Goal: Task Accomplishment & Management: Manage account settings

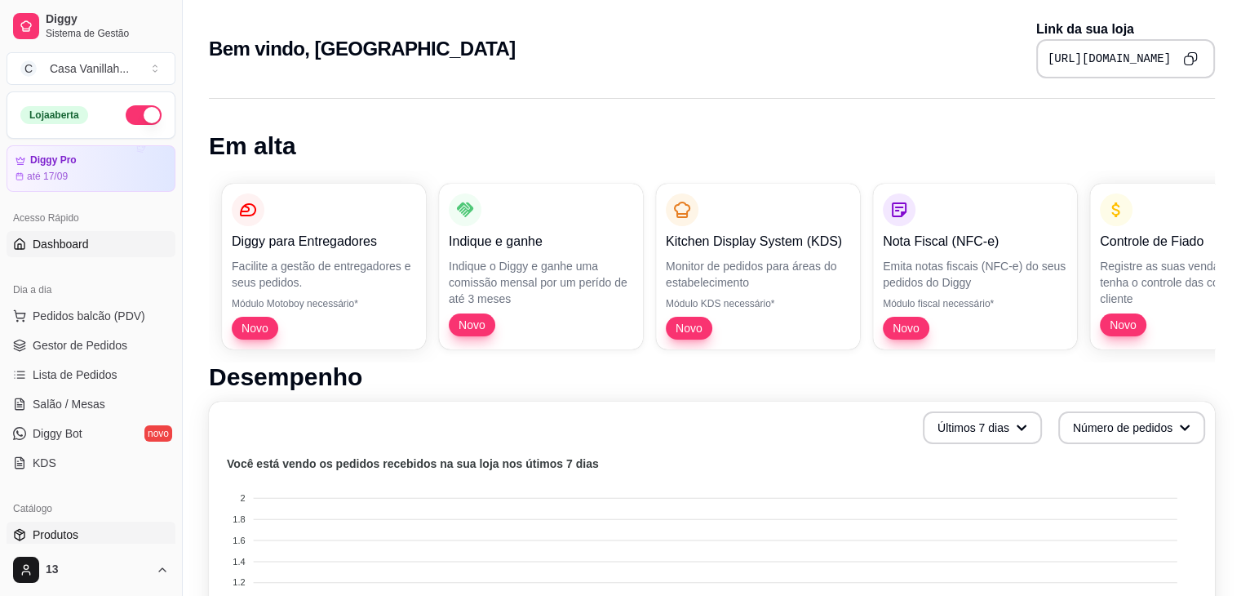
click at [56, 538] on span "Produtos" at bounding box center [56, 534] width 46 height 16
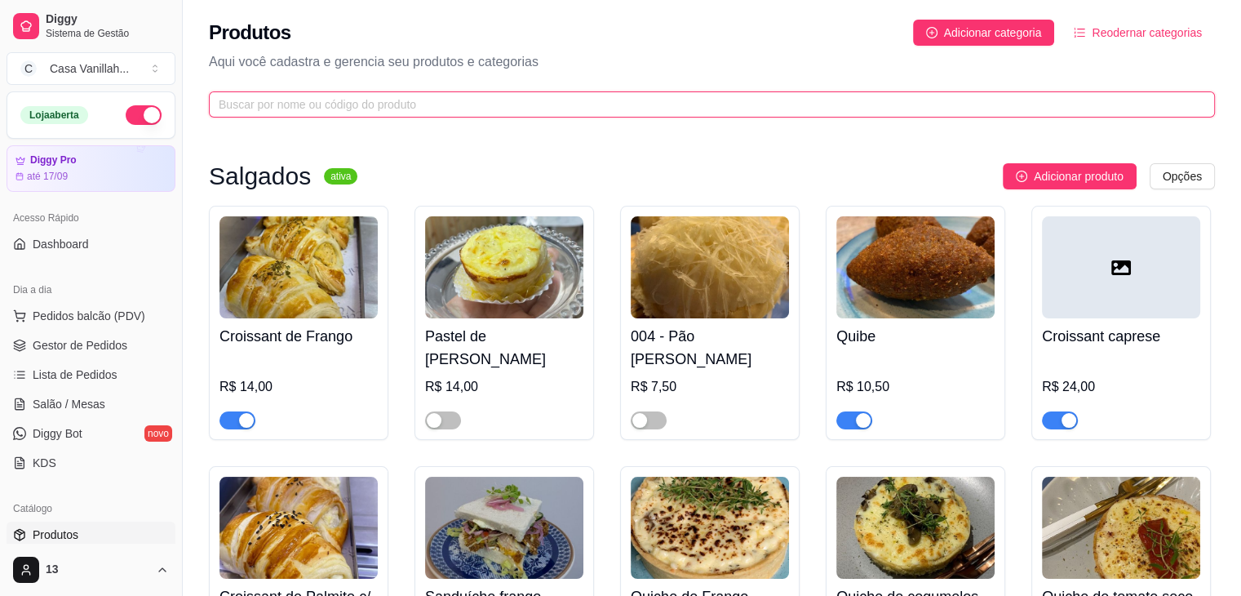
click at [405, 101] on input "text" at bounding box center [705, 104] width 973 height 18
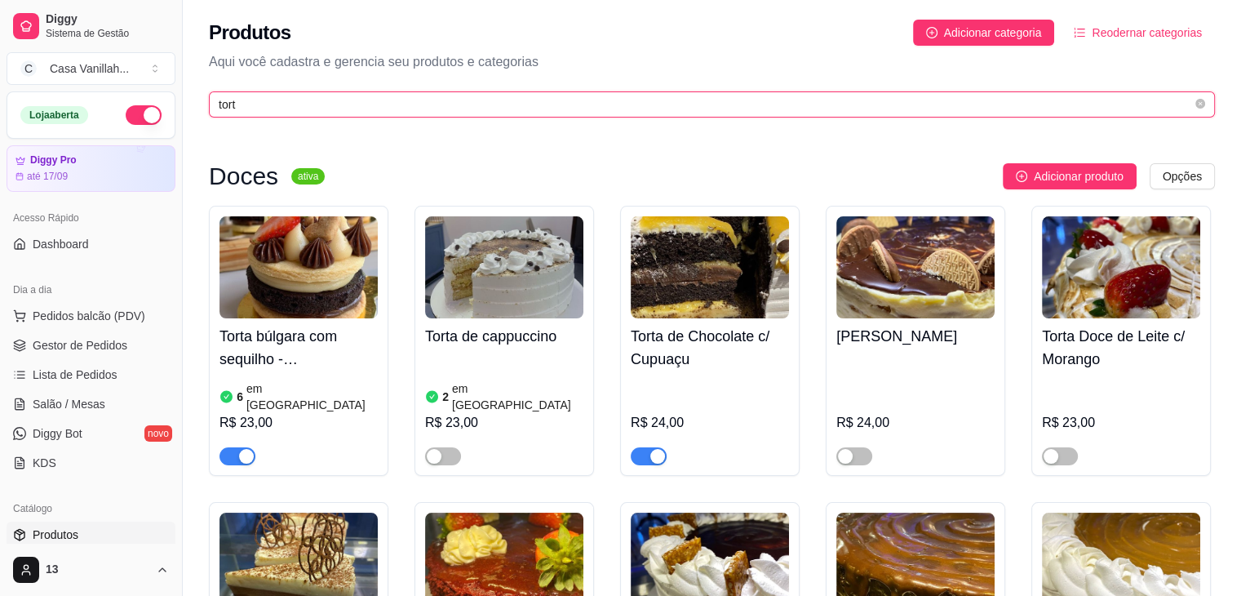
click at [645, 105] on input "tort" at bounding box center [705, 104] width 973 height 18
type input "t"
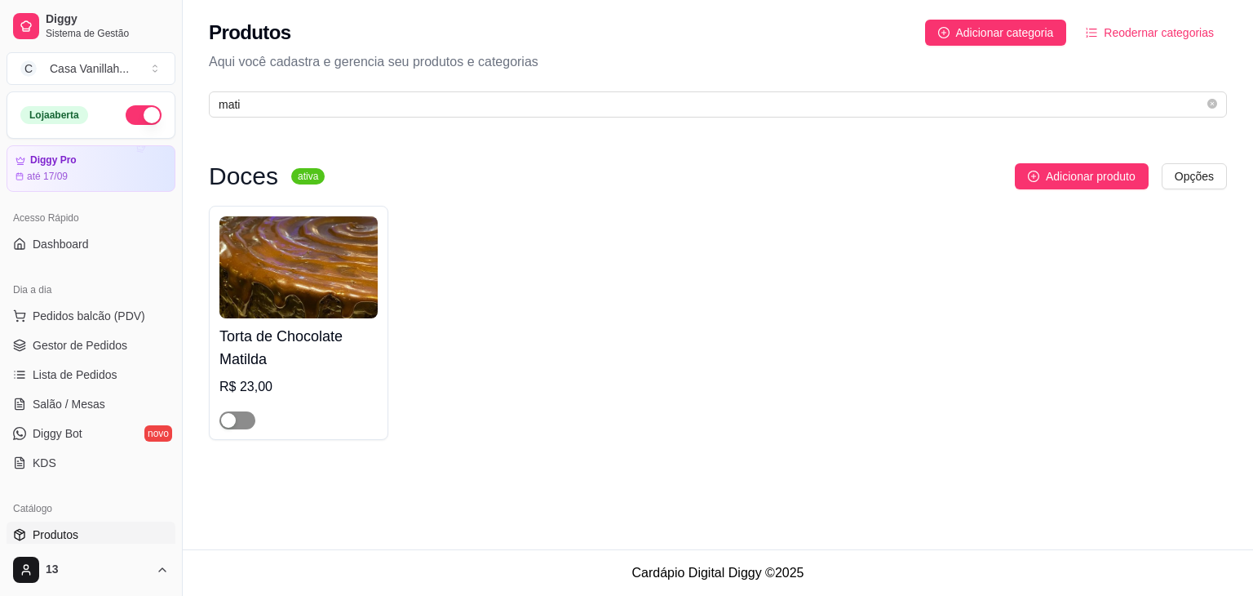
click at [225, 428] on div "button" at bounding box center [228, 420] width 15 height 15
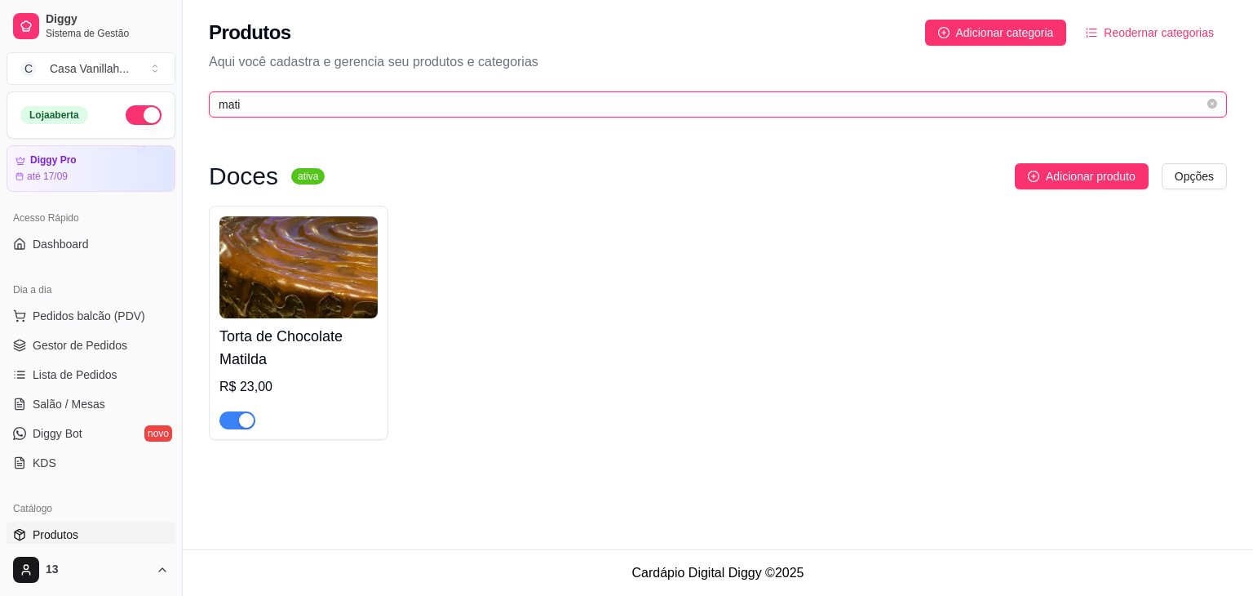
click at [286, 99] on input "mati" at bounding box center [712, 104] width 986 height 18
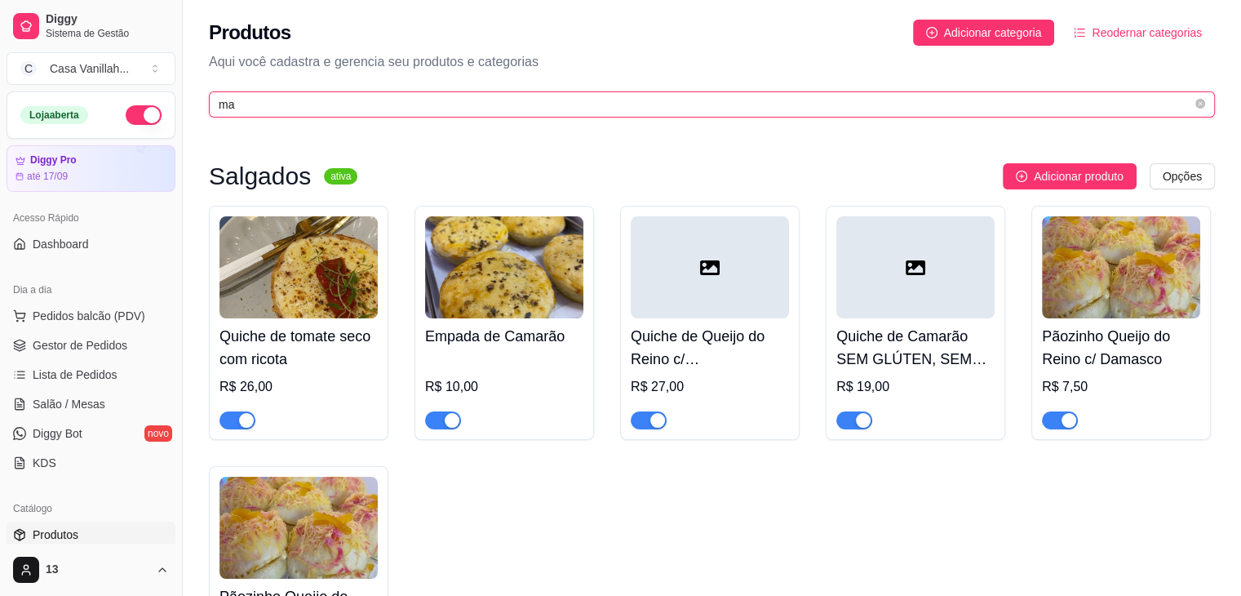
type input "m"
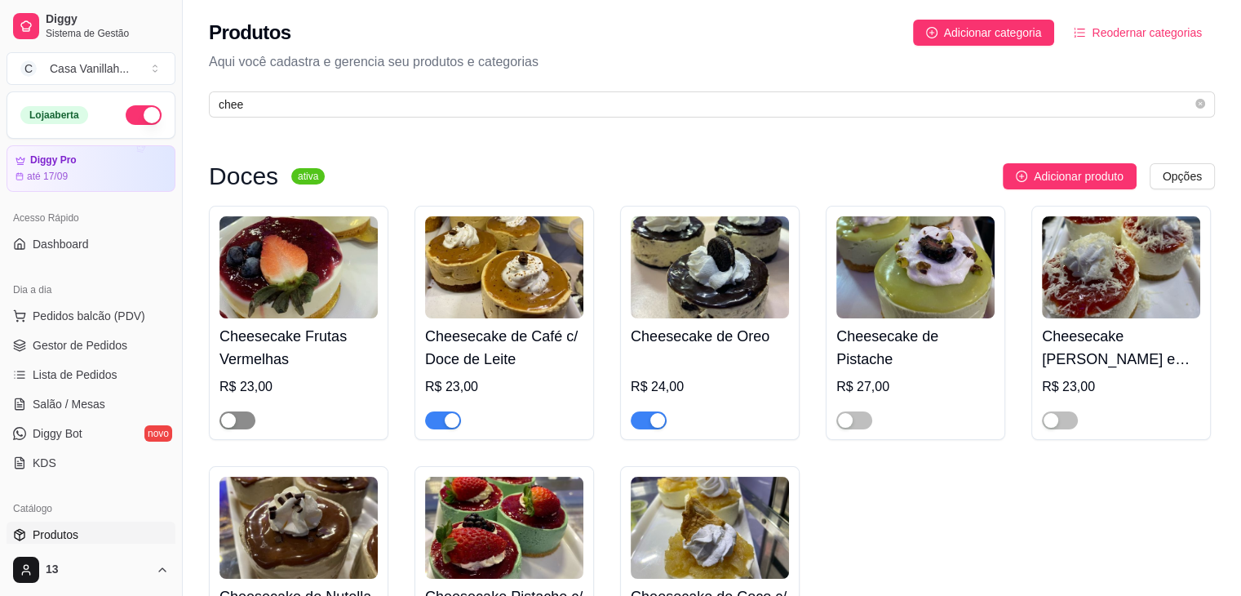
click at [237, 425] on span "button" at bounding box center [237, 420] width 36 height 18
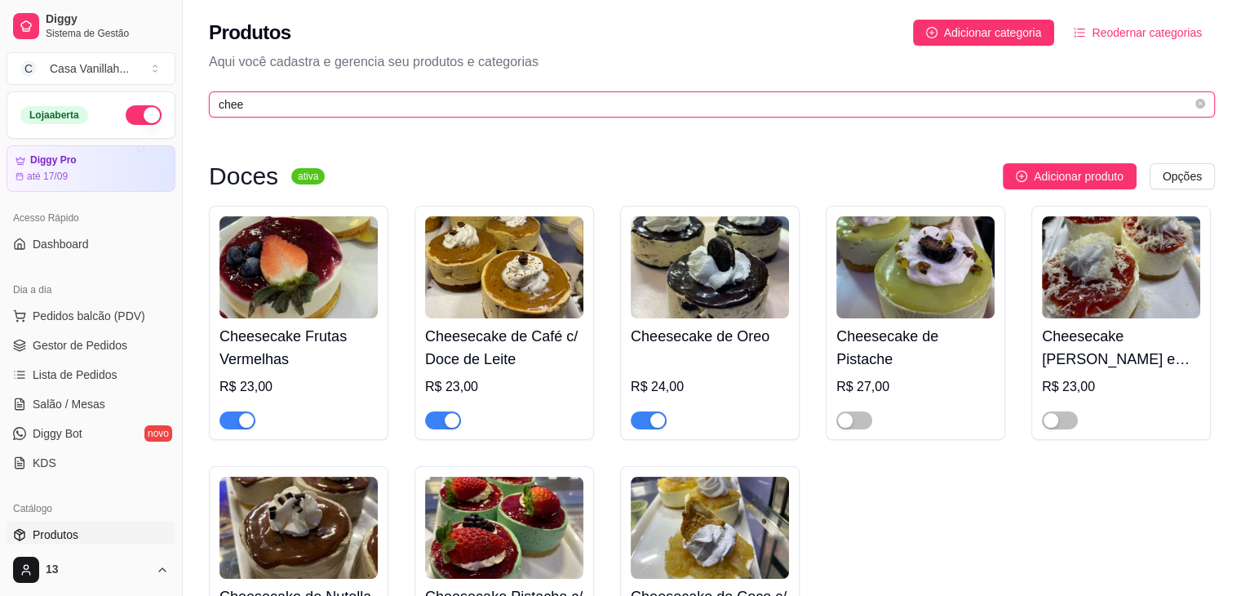
drag, startPoint x: 266, startPoint y: 105, endPoint x: 255, endPoint y: 107, distance: 11.5
click at [265, 106] on input "chee" at bounding box center [705, 104] width 973 height 18
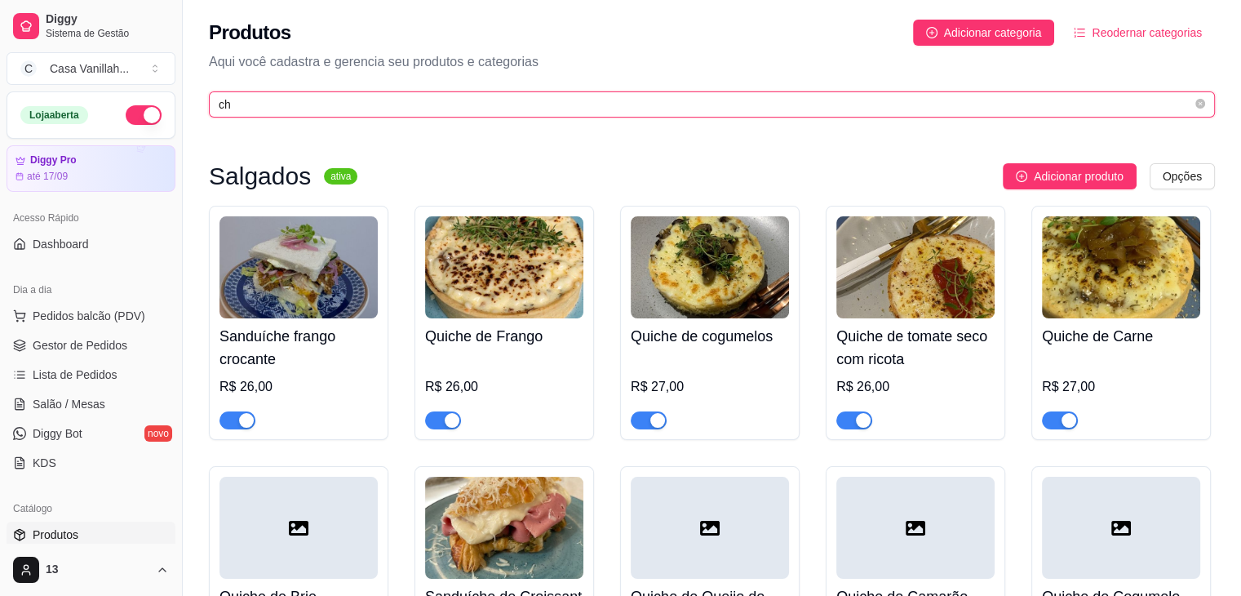
type input "c"
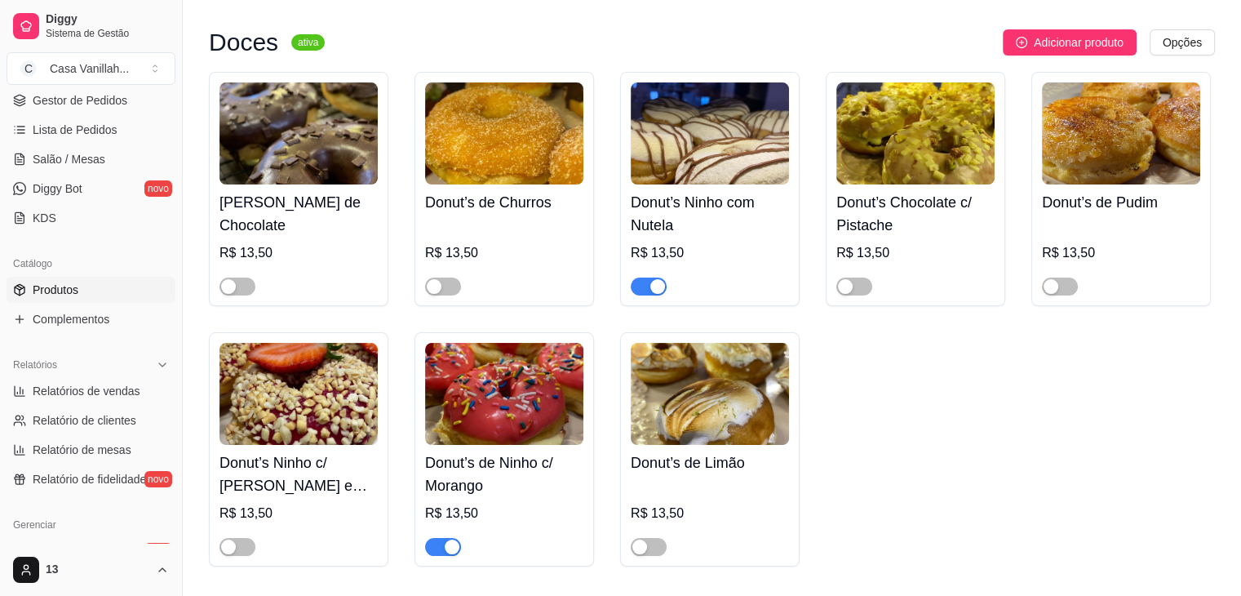
scroll to position [107, 0]
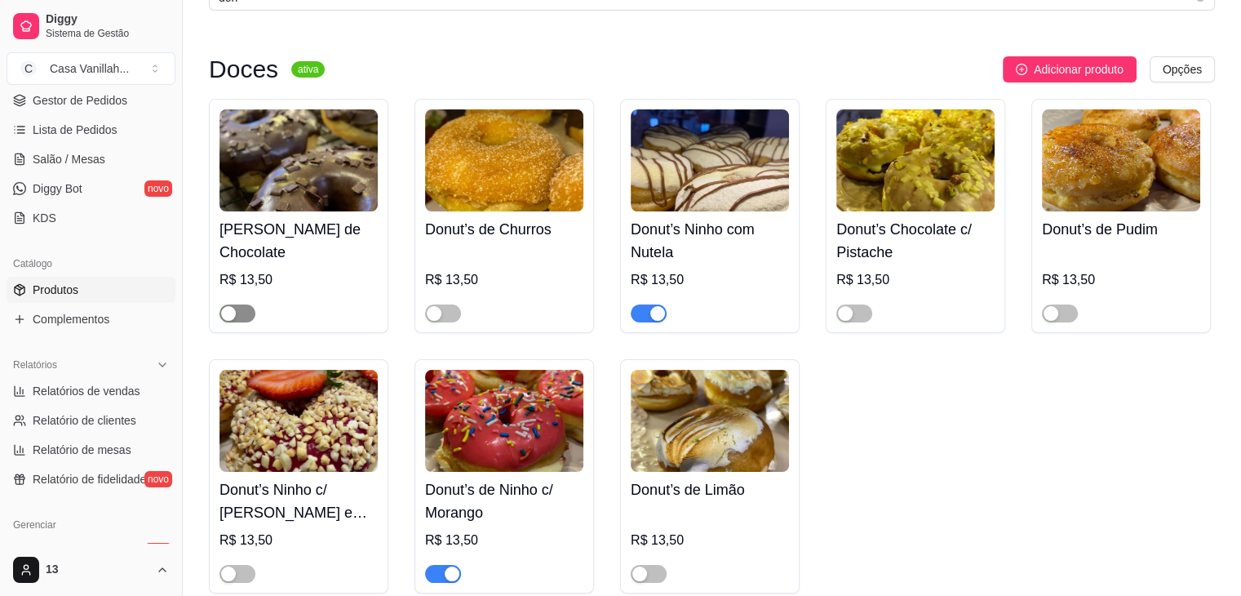
click at [232, 304] on span "button" at bounding box center [237, 313] width 36 height 18
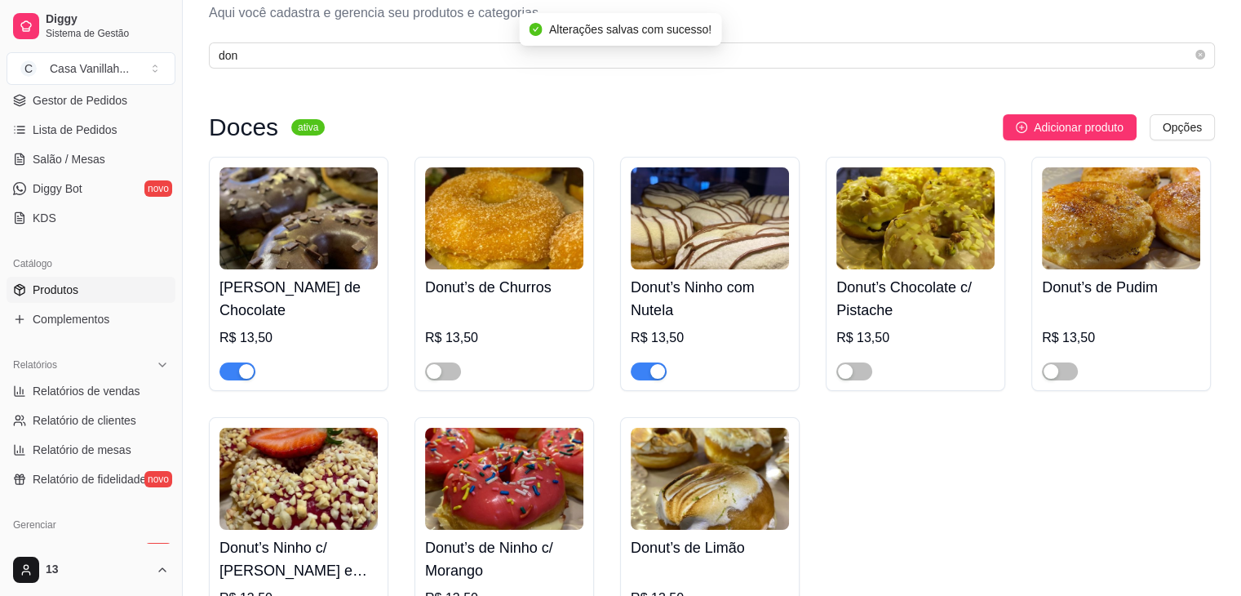
scroll to position [0, 0]
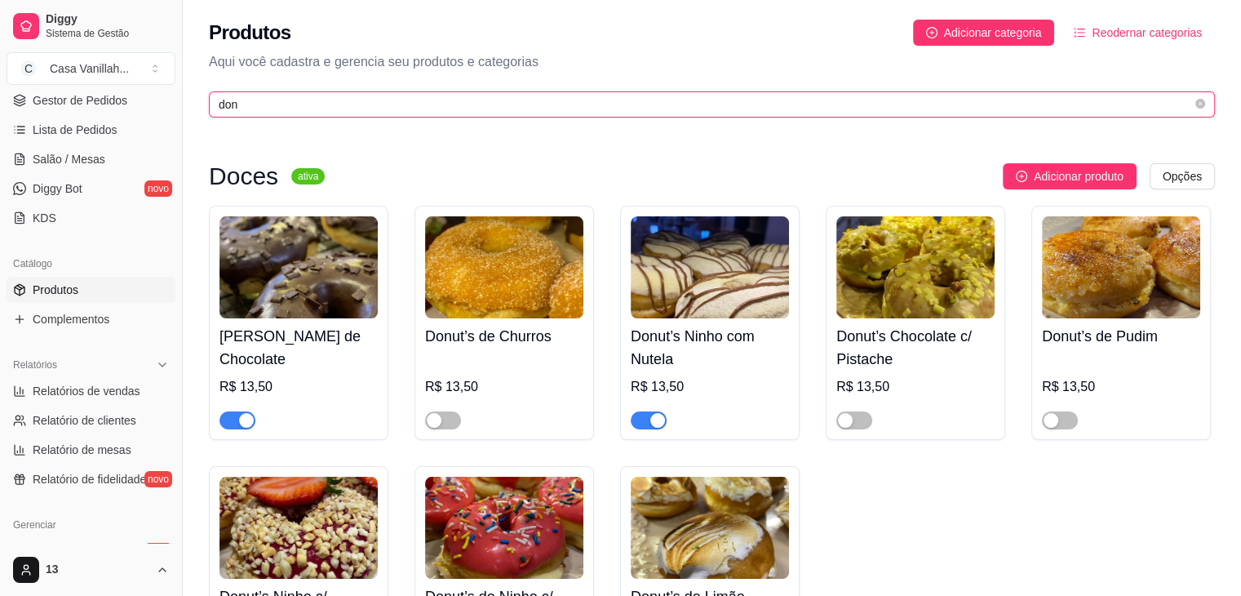
click at [268, 99] on input "don" at bounding box center [705, 104] width 973 height 18
type input "d"
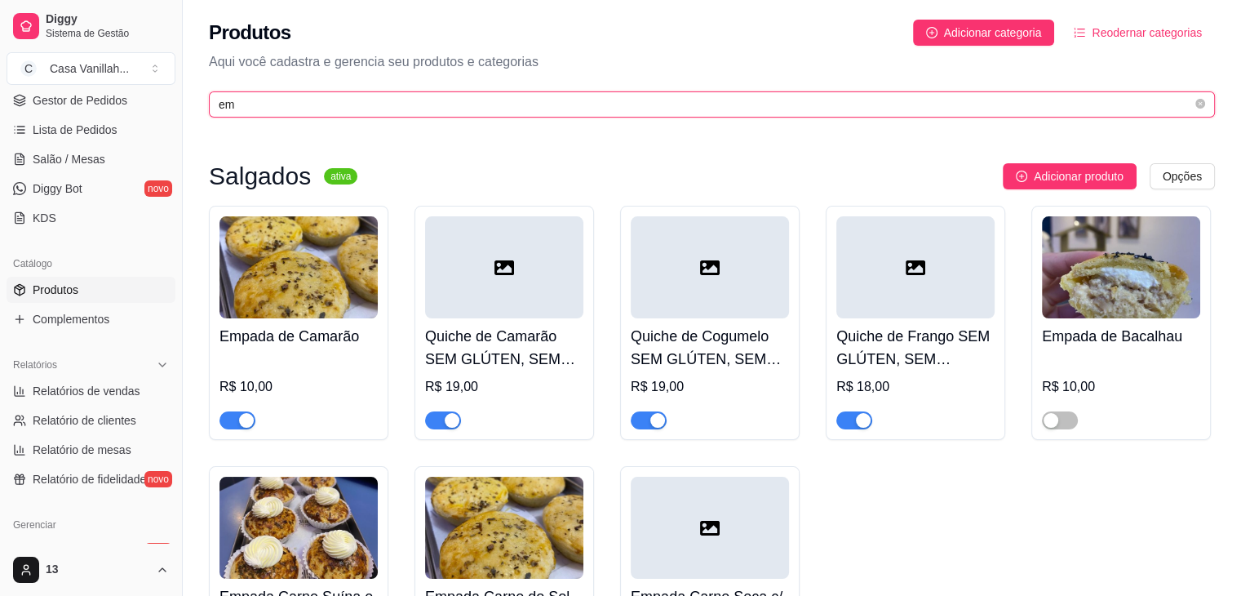
type input "e"
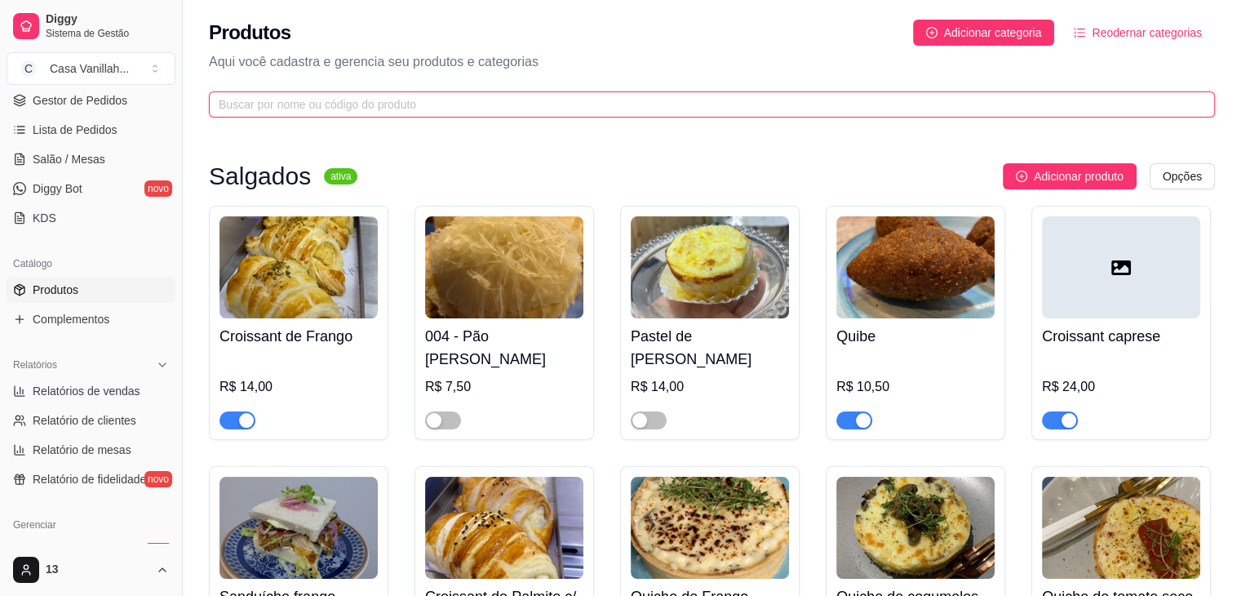
click at [467, 105] on input "text" at bounding box center [705, 104] width 973 height 18
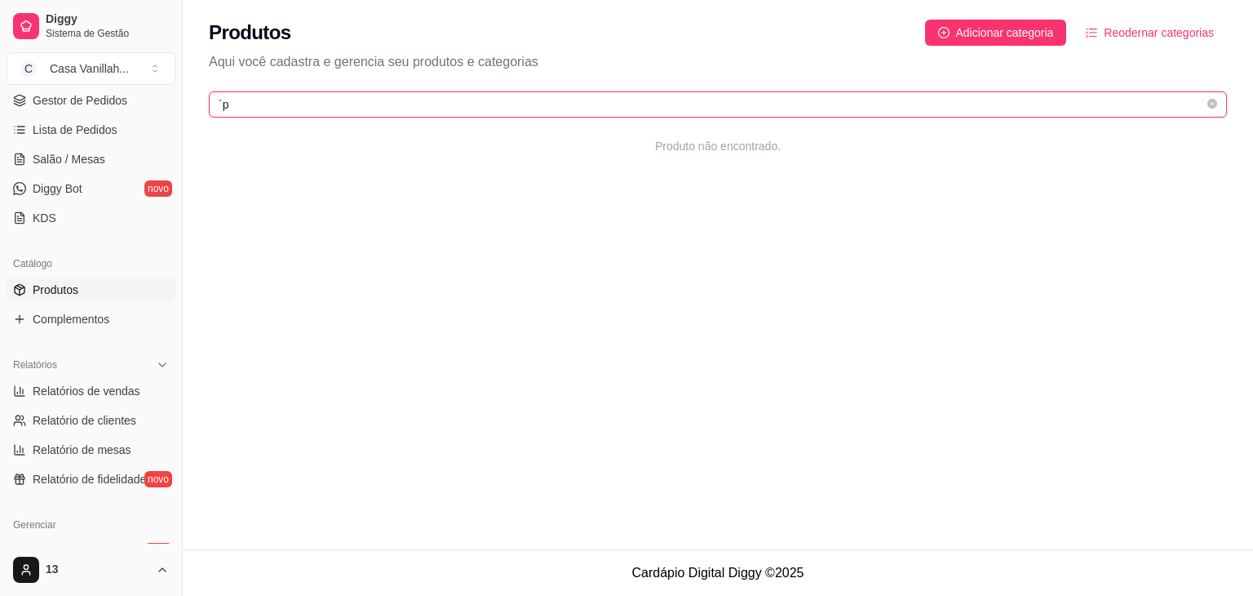
type input "´"
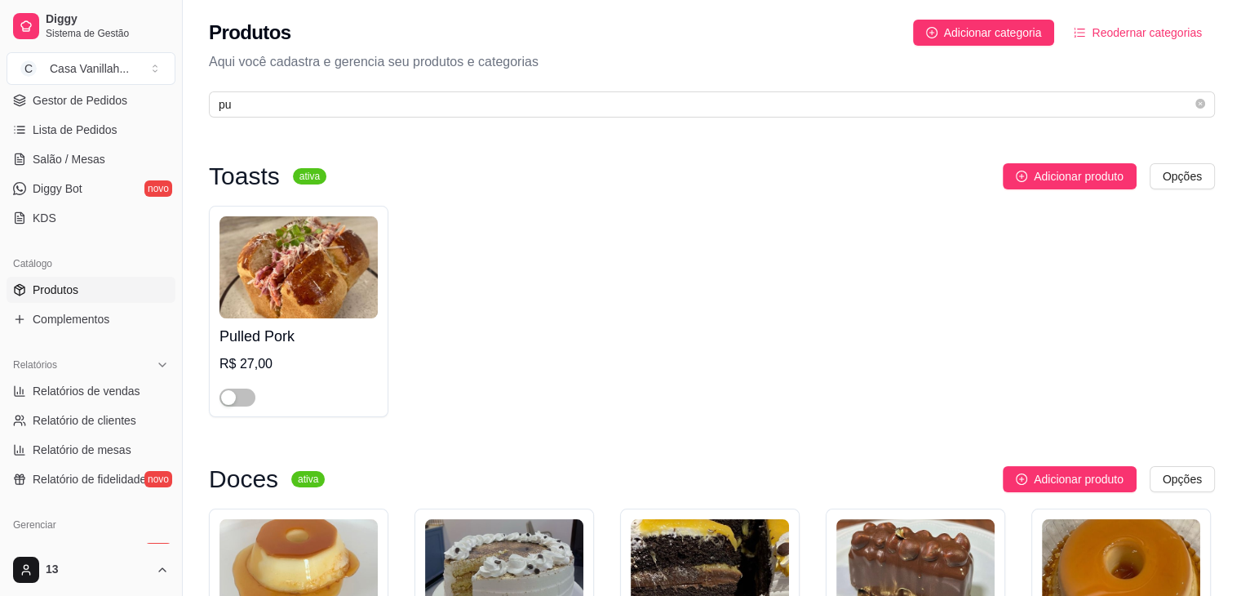
drag, startPoint x: 472, startPoint y: 102, endPoint x: 786, endPoint y: 291, distance: 366.7
click at [786, 291] on div "Pulled Pork R$ 27,00" at bounding box center [712, 311] width 1006 height 211
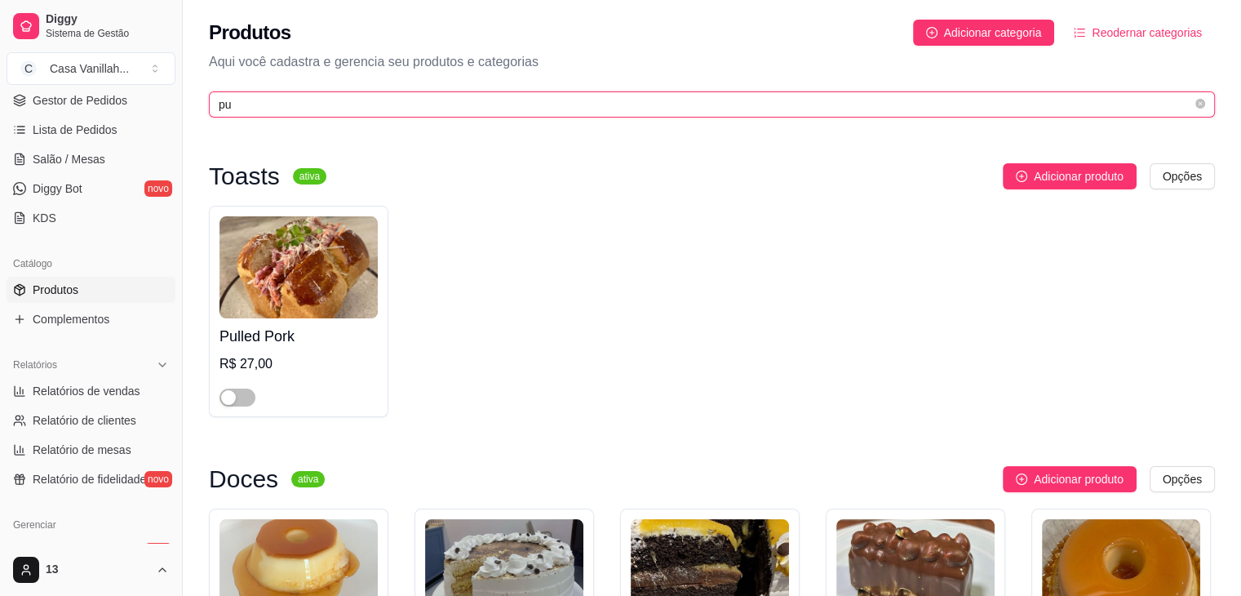
click at [294, 100] on input "pu" at bounding box center [705, 104] width 973 height 18
type input "p"
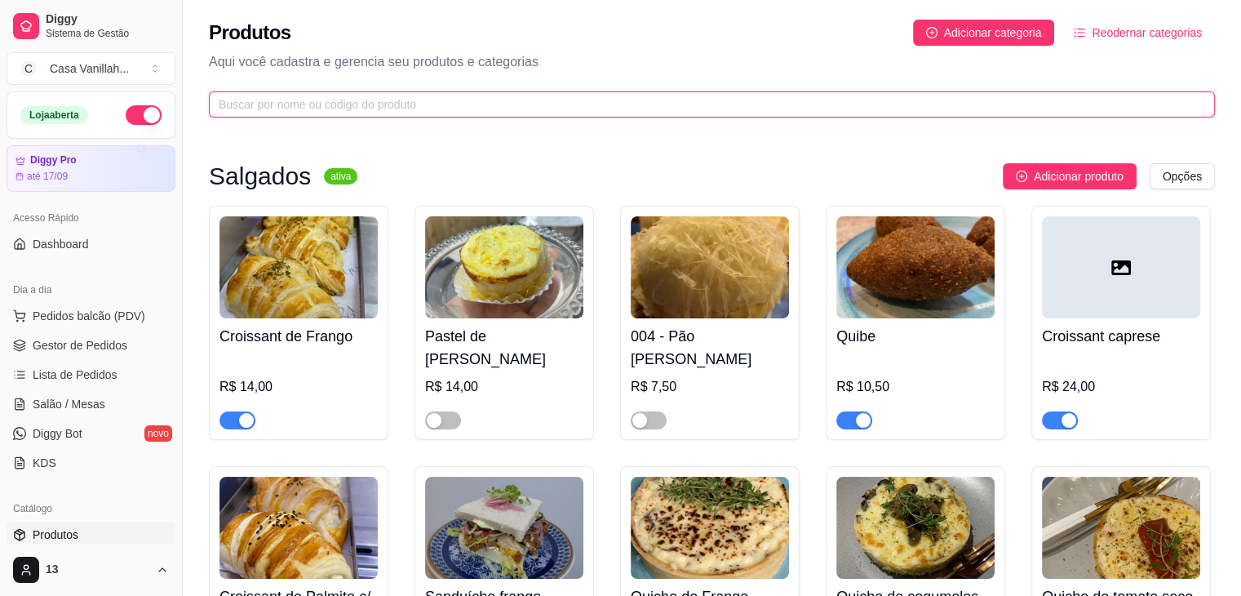
click at [728, 104] on input "text" at bounding box center [705, 104] width 973 height 18
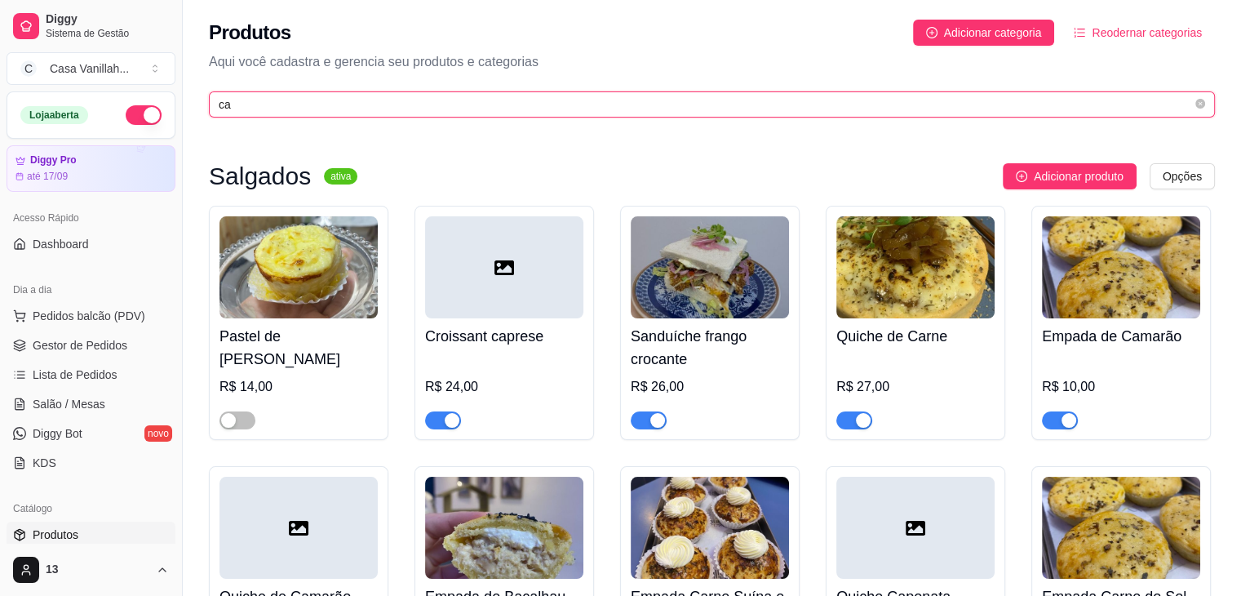
type input "c"
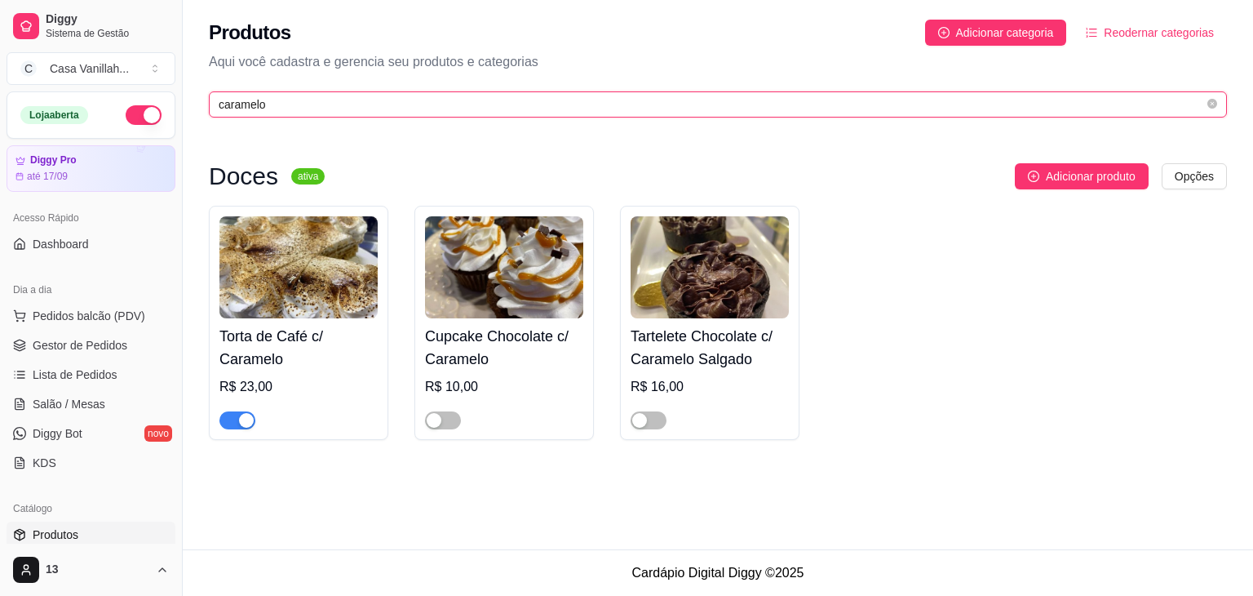
click at [327, 103] on input "caramelo" at bounding box center [712, 104] width 986 height 18
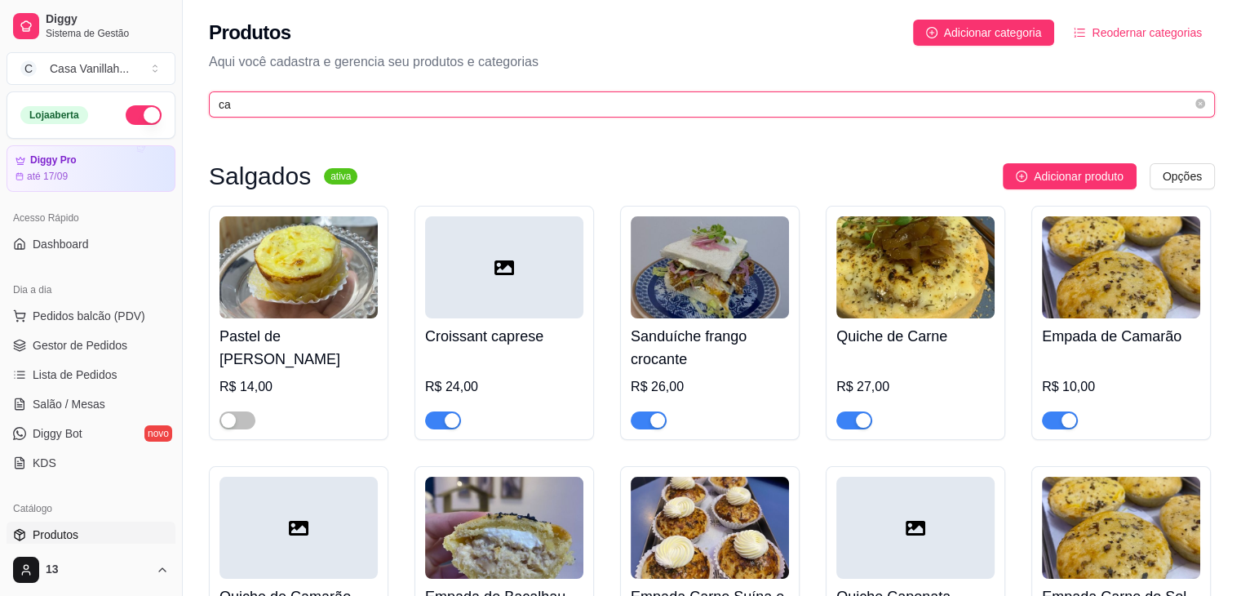
type input "c"
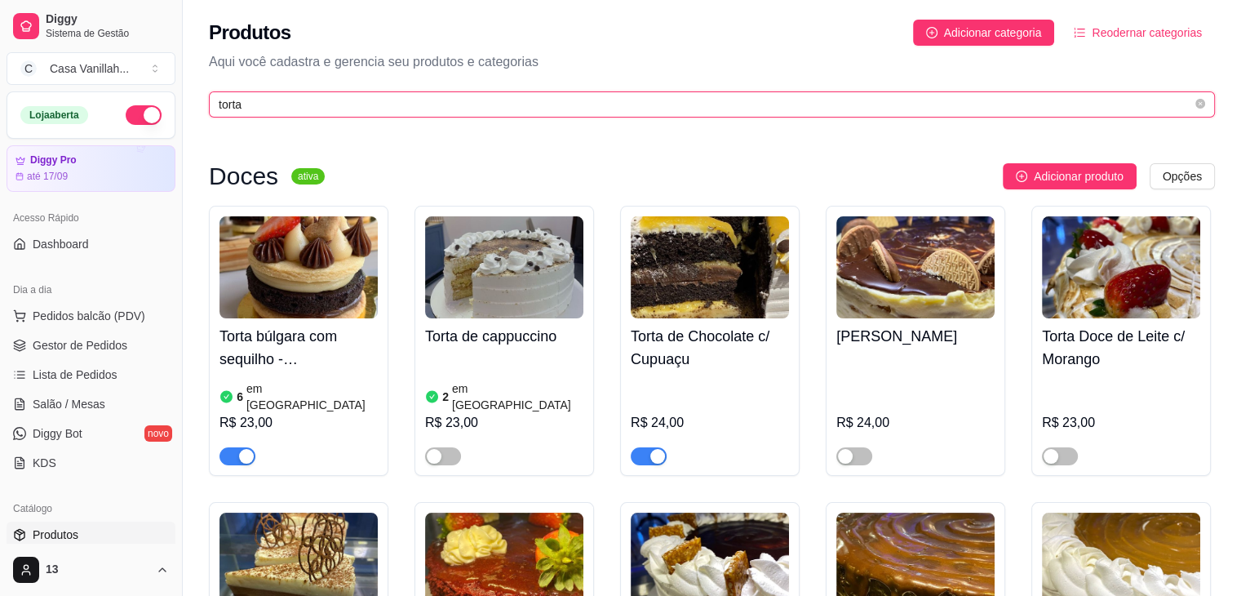
click at [318, 102] on input "torta" at bounding box center [705, 104] width 973 height 18
type input "t"
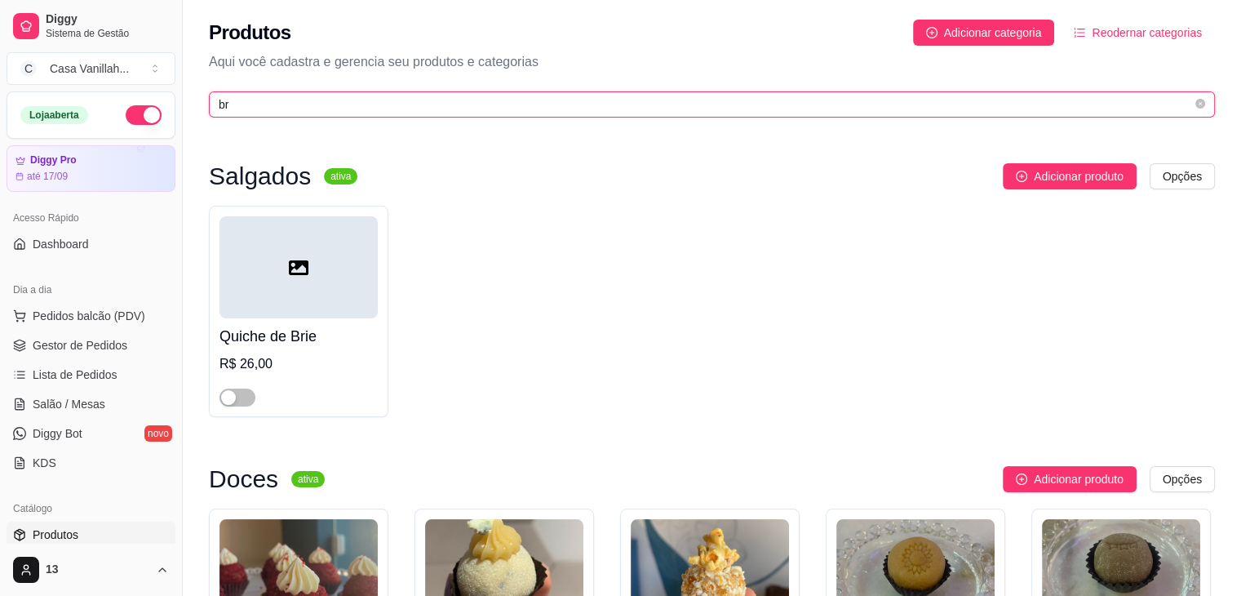
type input "b"
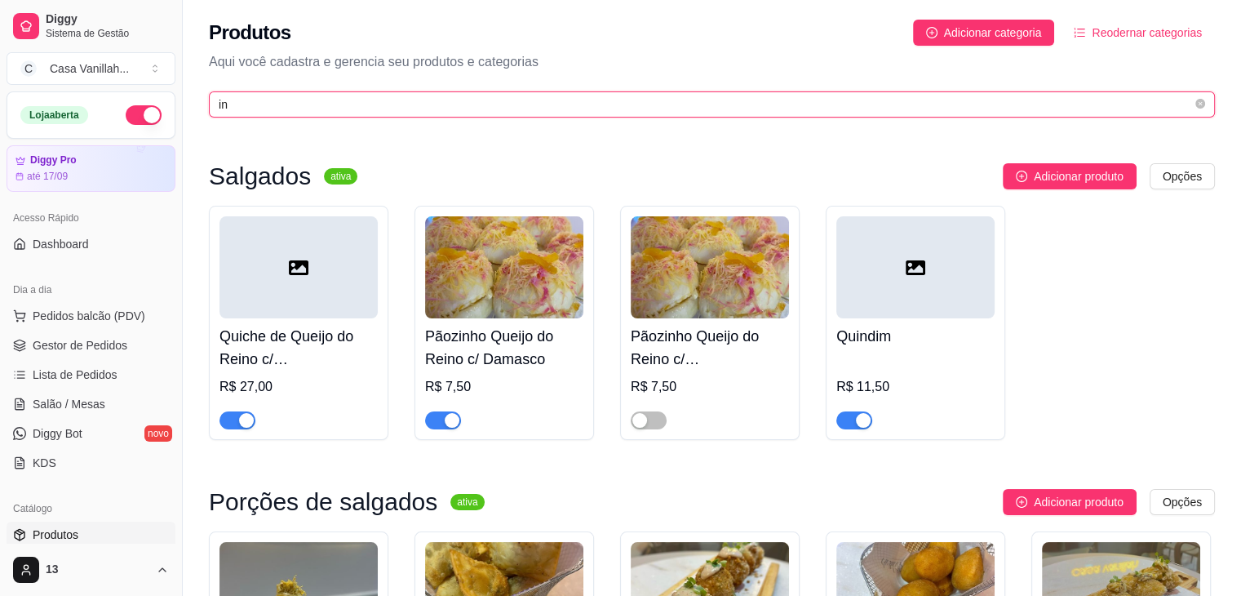
type input "i"
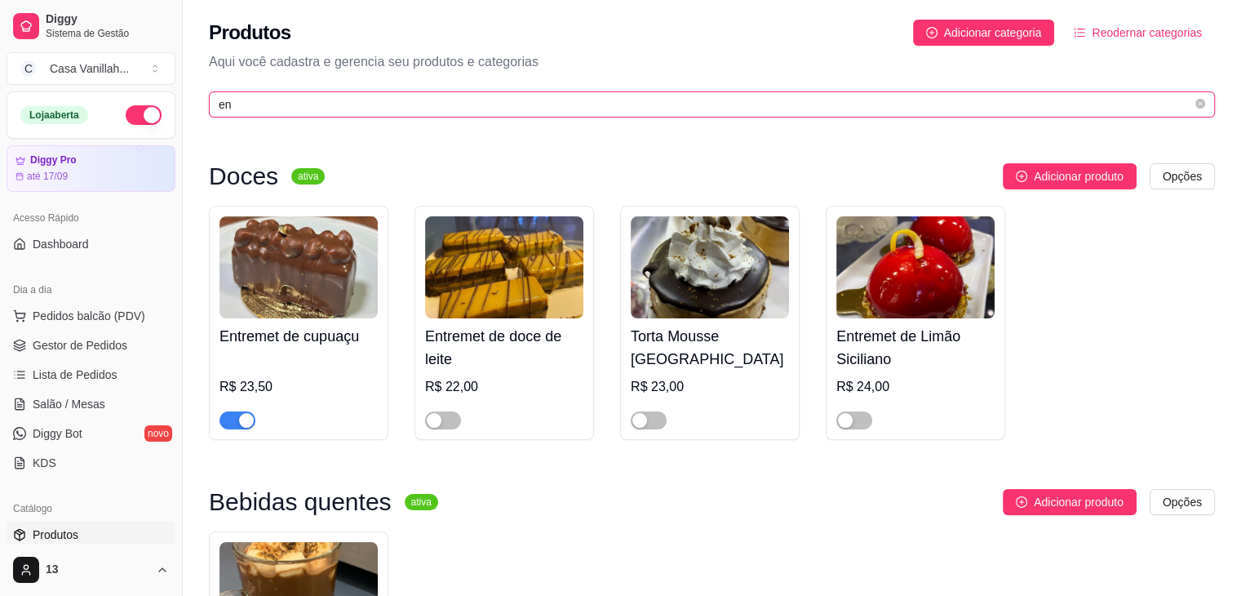
type input "e"
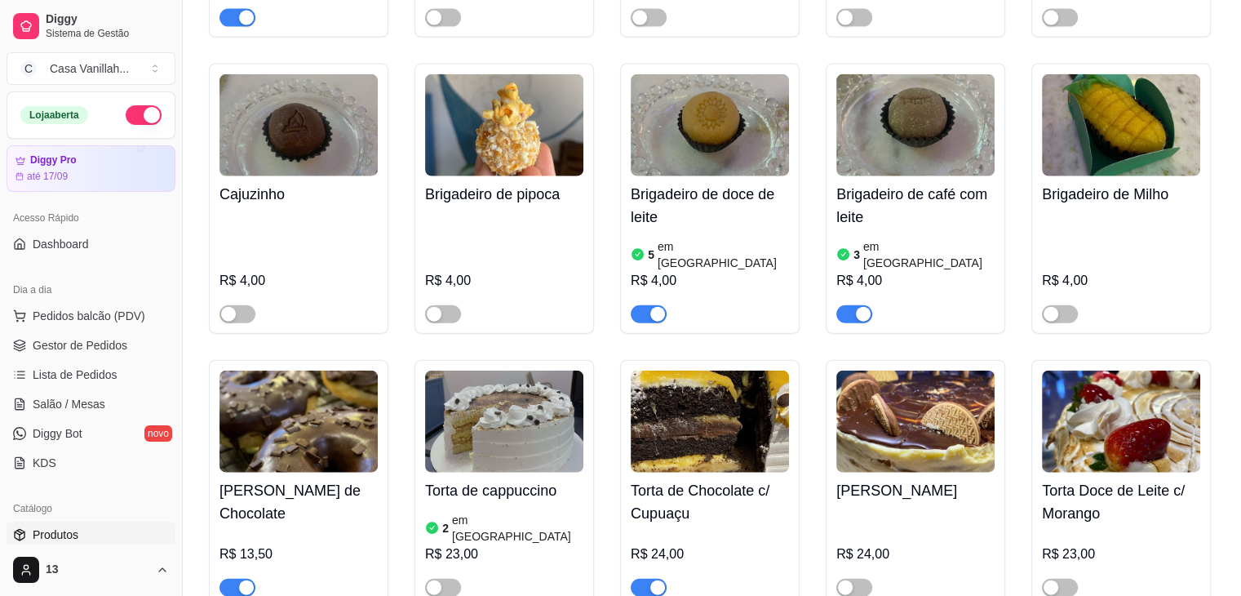
scroll to position [3835, 0]
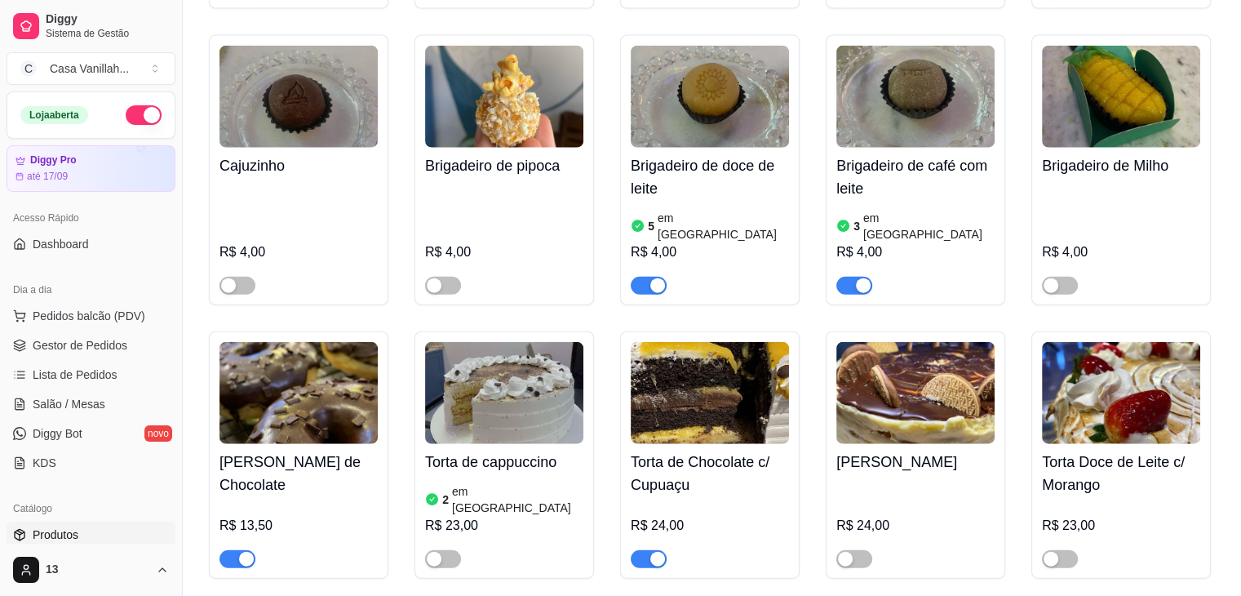
click at [656, 552] on div "button" at bounding box center [657, 559] width 15 height 15
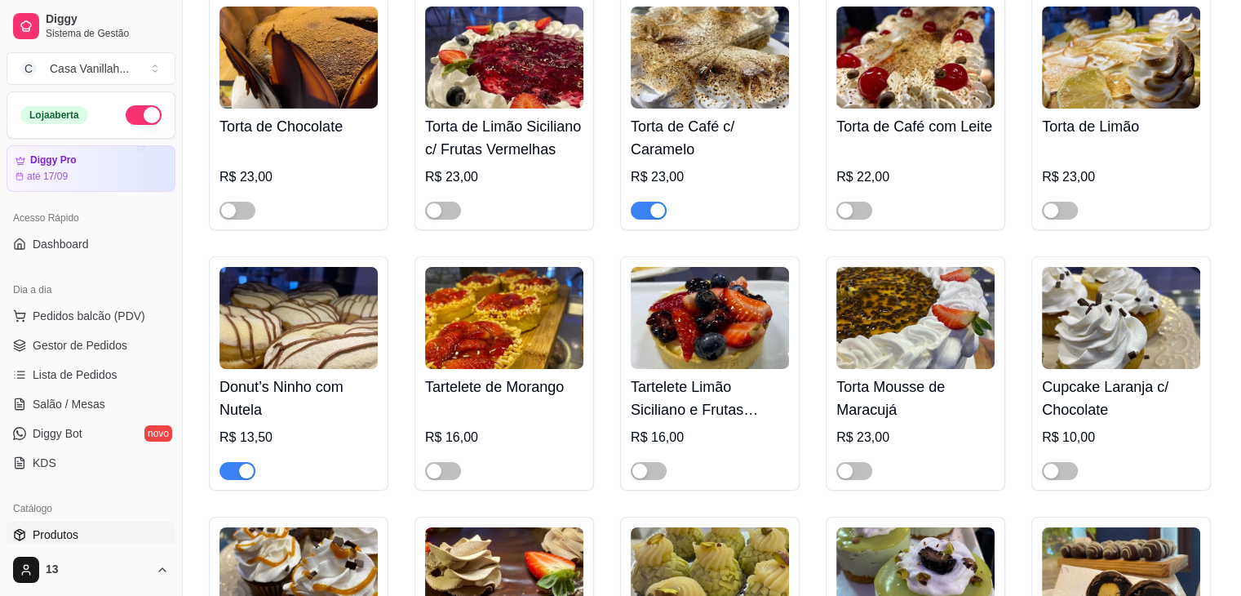
scroll to position [5956, 0]
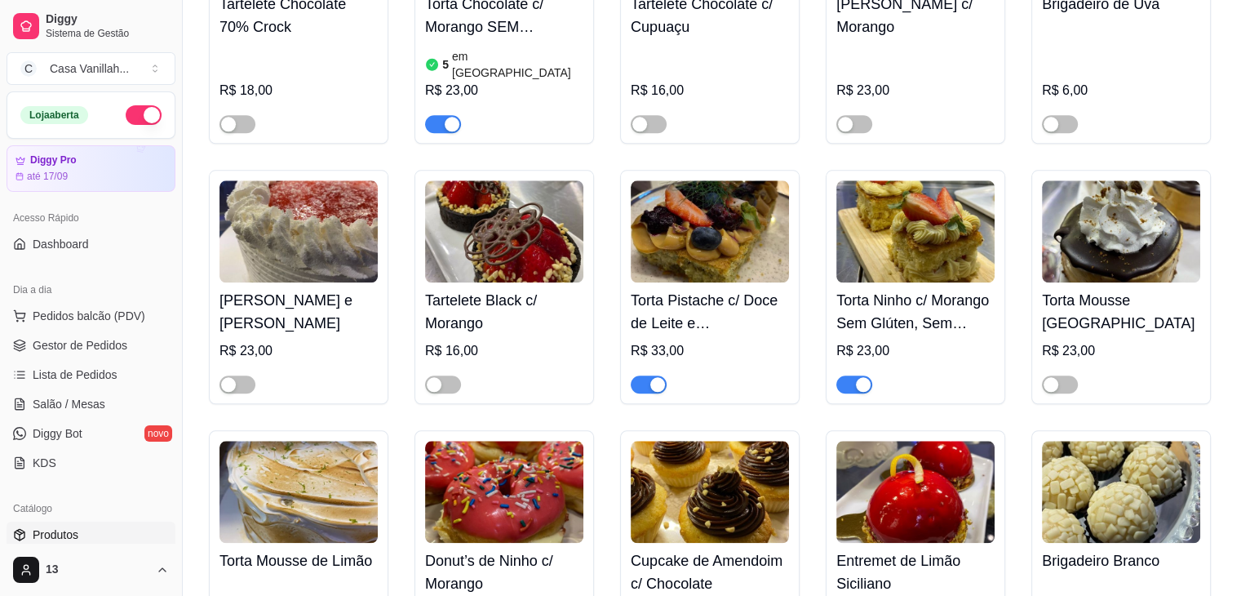
scroll to position [7914, 0]
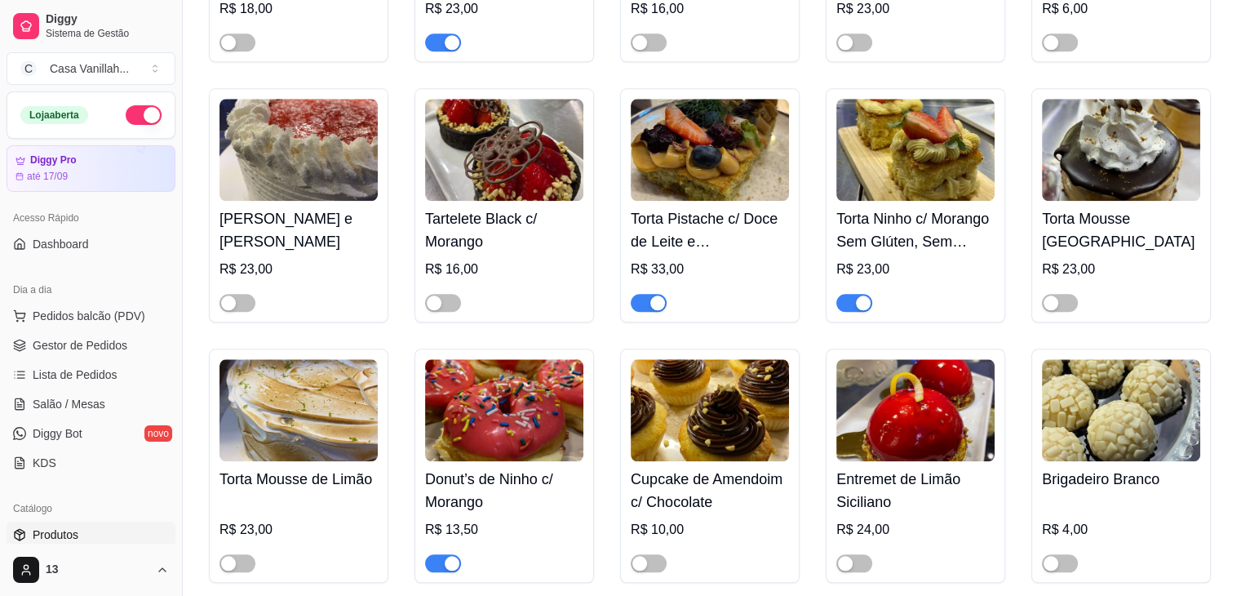
click at [450, 556] on div "button" at bounding box center [452, 563] width 15 height 15
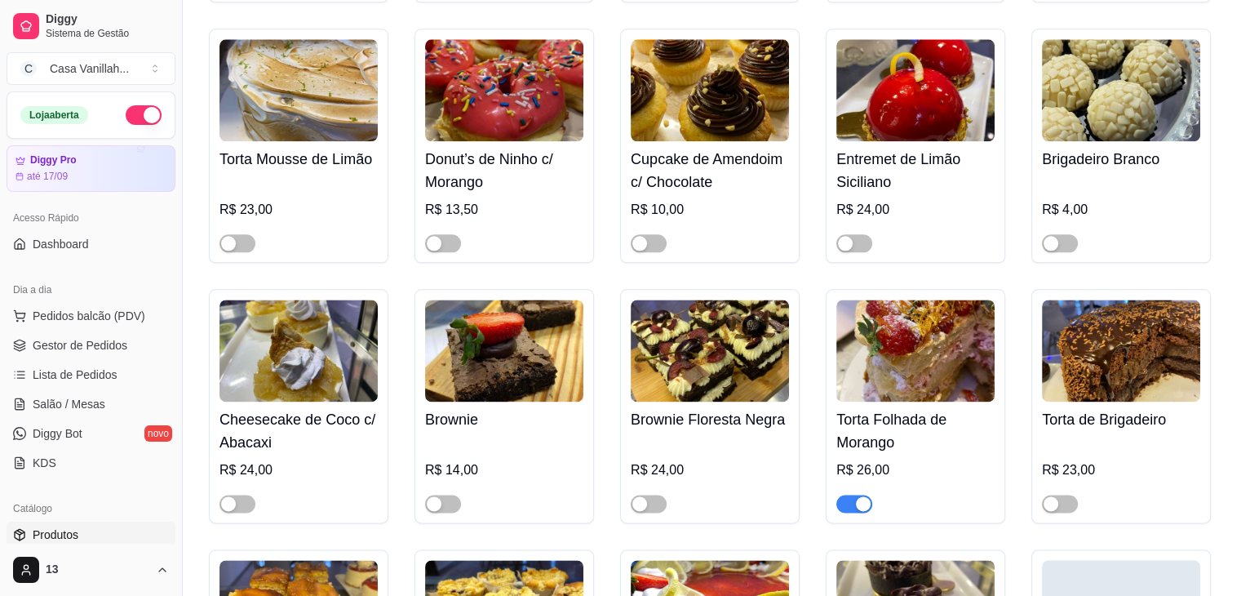
scroll to position [8240, 0]
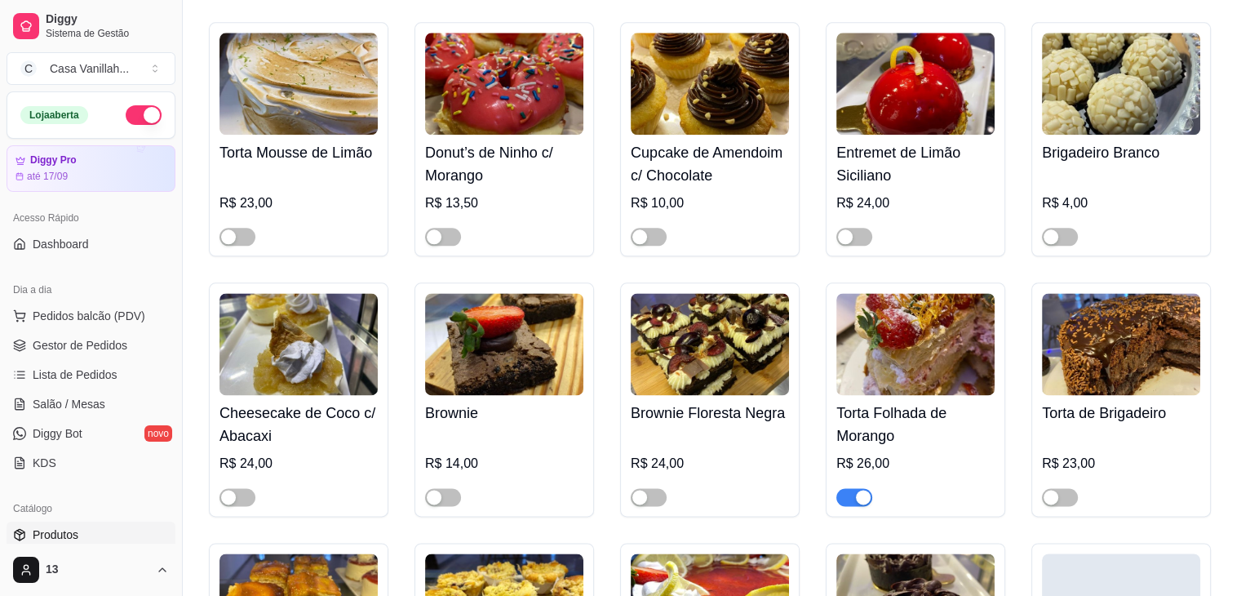
click at [866, 490] on div "button" at bounding box center [863, 497] width 15 height 15
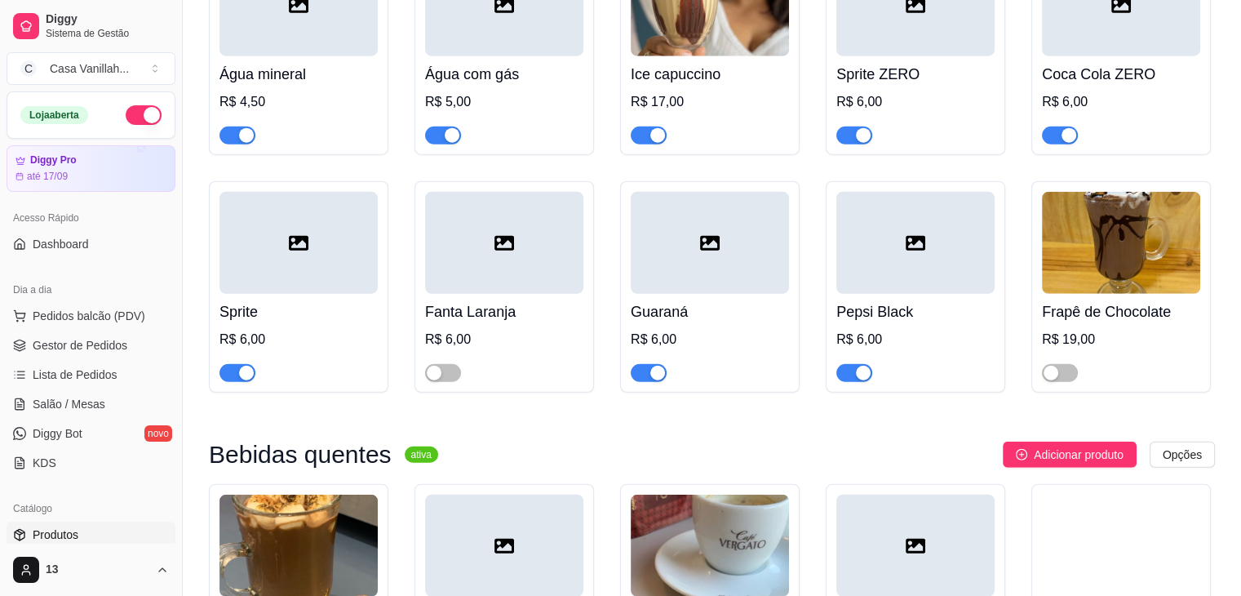
scroll to position [10443, 0]
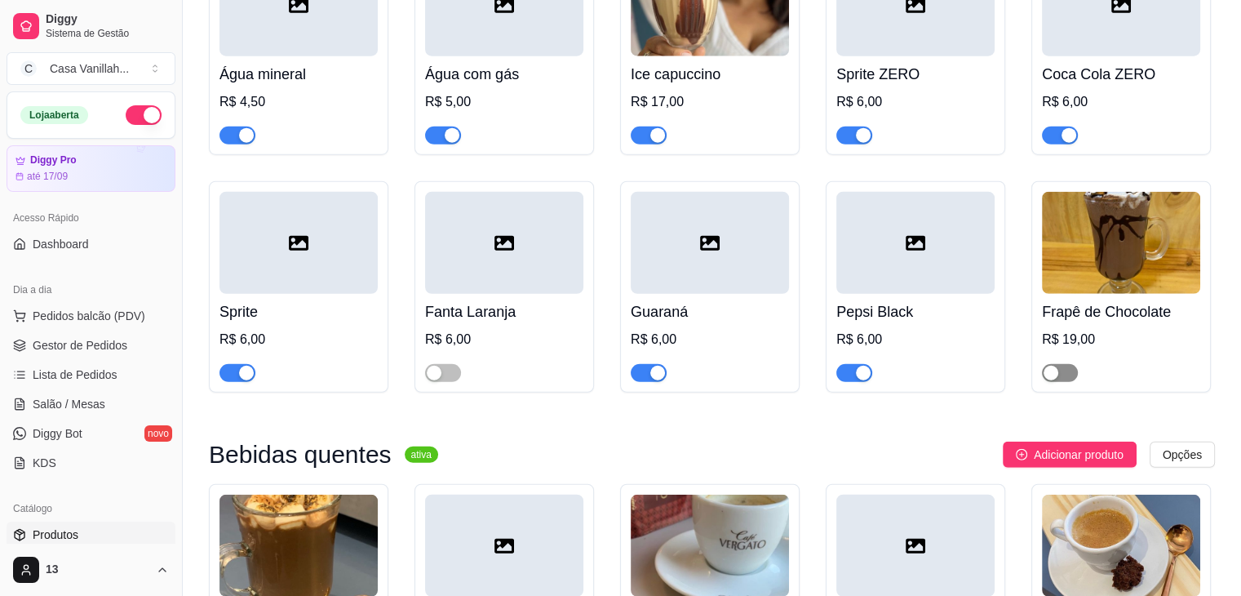
click at [1059, 364] on button "button" at bounding box center [1060, 373] width 36 height 18
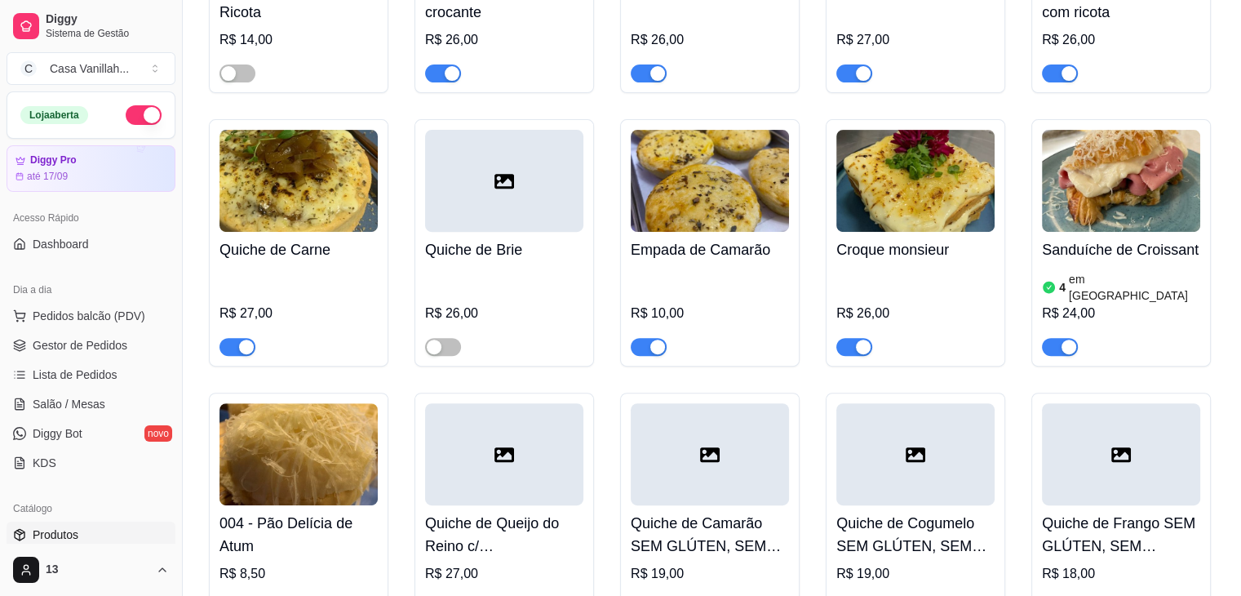
scroll to position [0, 0]
